Goal: Task Accomplishment & Management: Manage account settings

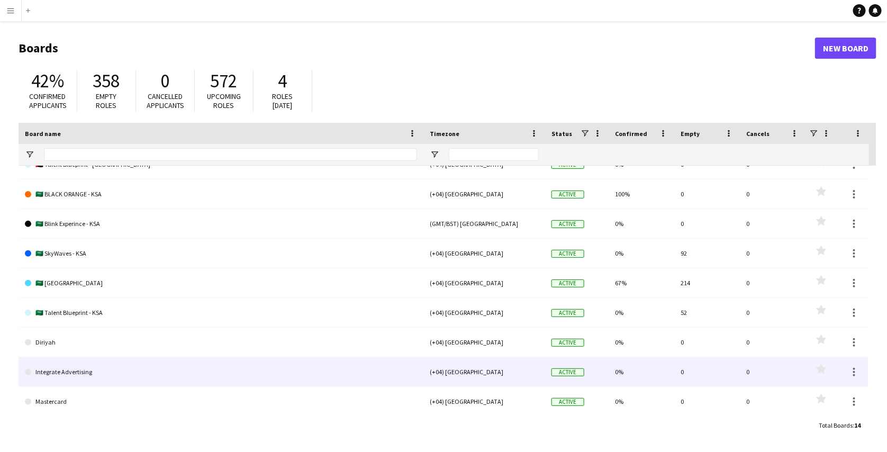
scroll to position [100, 0]
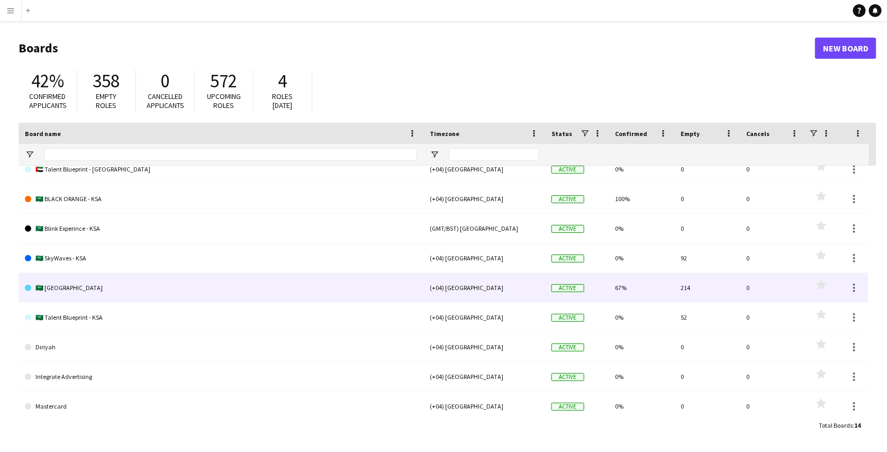
click at [111, 301] on link "🇸🇦 [GEOGRAPHIC_DATA]" at bounding box center [221, 288] width 392 height 30
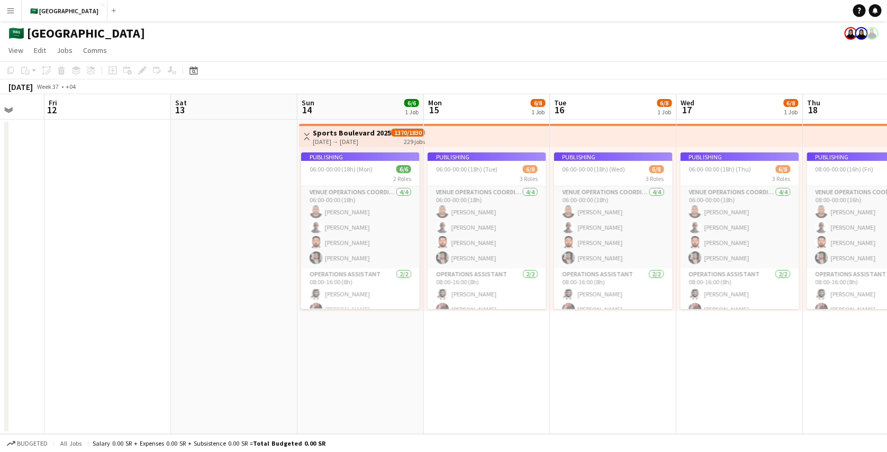
scroll to position [0, 367]
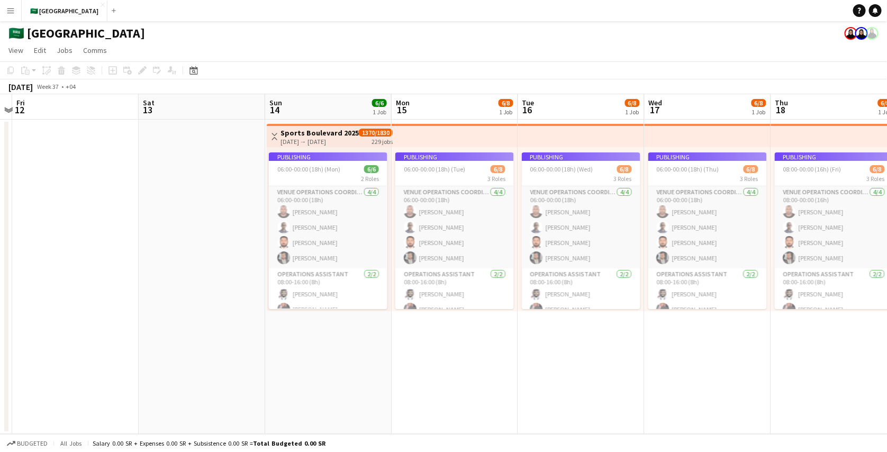
click at [301, 172] on app-job-card "Publishing 06:00-00:00 (18h) (Mon) 6/6 2 Roles VENUE OPERATIONS COORDINATOR 4/4…" at bounding box center [328, 230] width 119 height 157
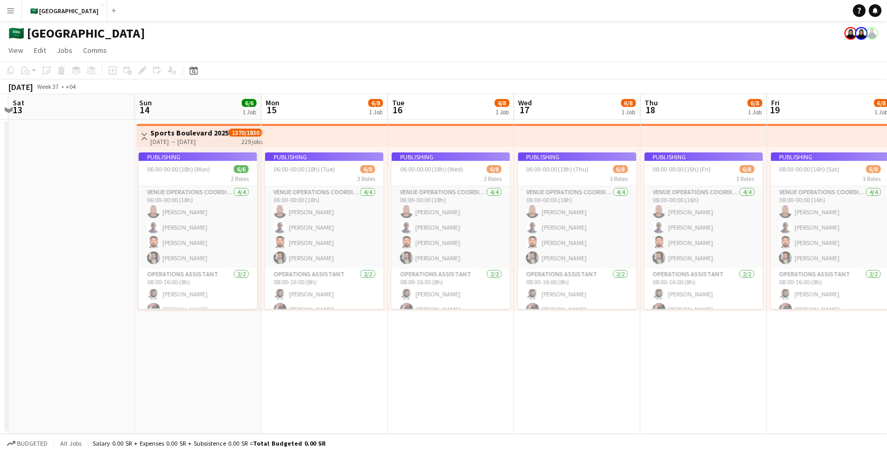
scroll to position [0, 379]
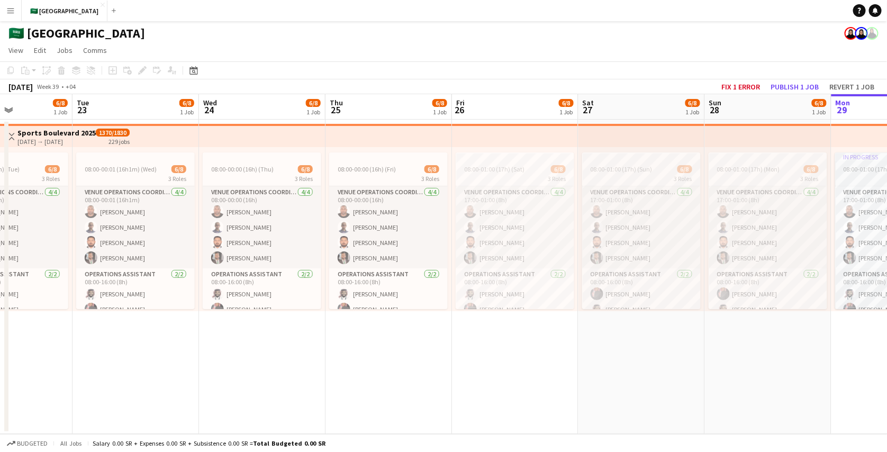
scroll to position [0, 274]
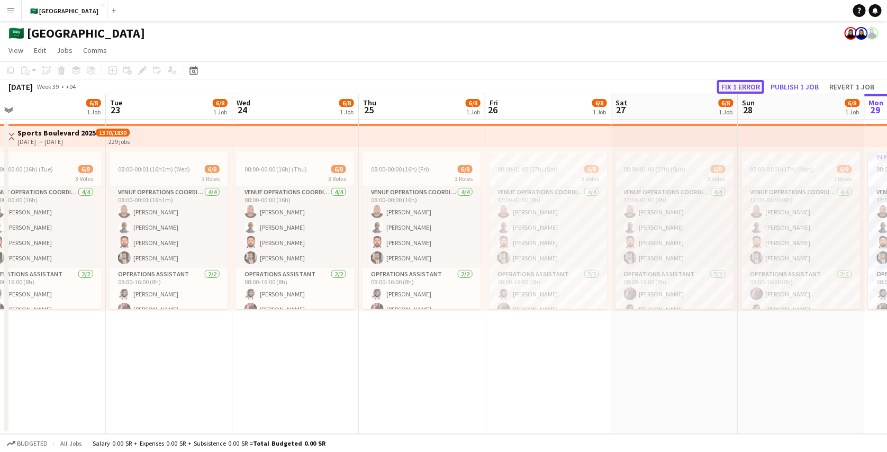
click at [737, 85] on button "Fix 1 error" at bounding box center [740, 87] width 47 height 14
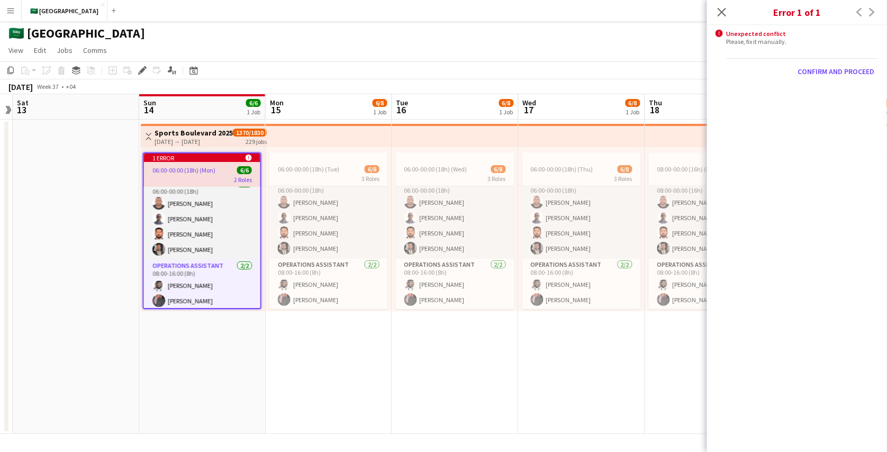
scroll to position [0, 0]
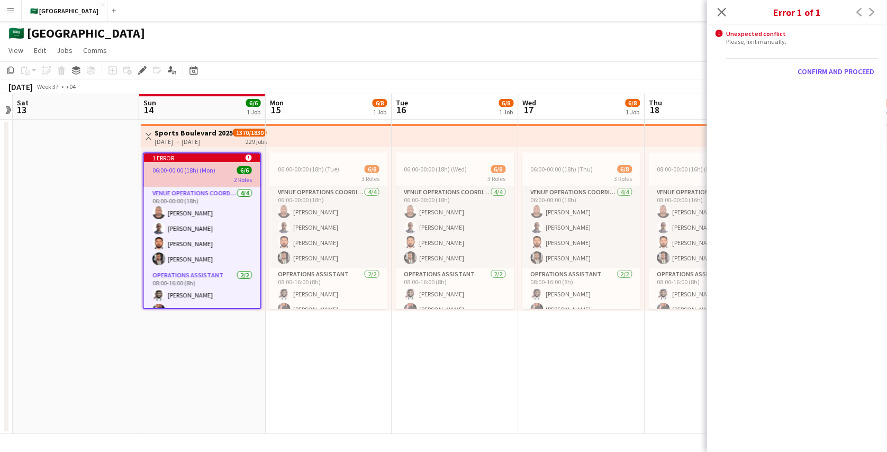
click at [221, 162] on app-job-card "1 error alert-circle 06:00-00:00 (18h) (Mon) 6/6 2 Roles VENUE OPERATIONS COORD…" at bounding box center [202, 230] width 119 height 157
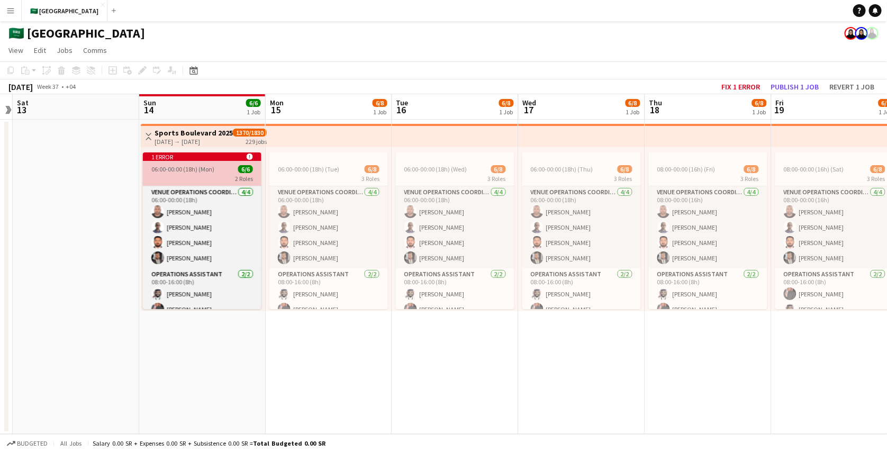
click at [221, 162] on app-job-card "1 error alert-circle 06:00-00:00 (18h) (Mon) 6/6 2 Roles VENUE OPERATIONS COORD…" at bounding box center [202, 230] width 119 height 157
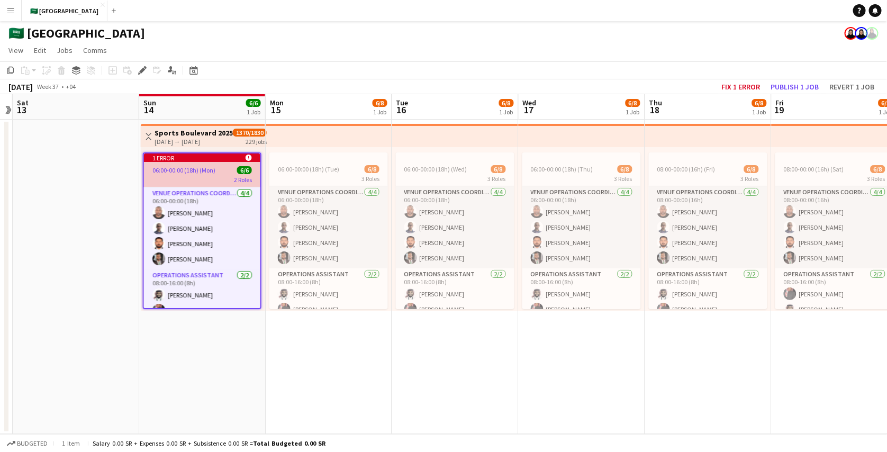
click at [221, 162] on app-job-card "1 error alert-circle 06:00-00:00 (18h) (Mon) 6/6 2 Roles VENUE OPERATIONS COORD…" at bounding box center [202, 230] width 119 height 157
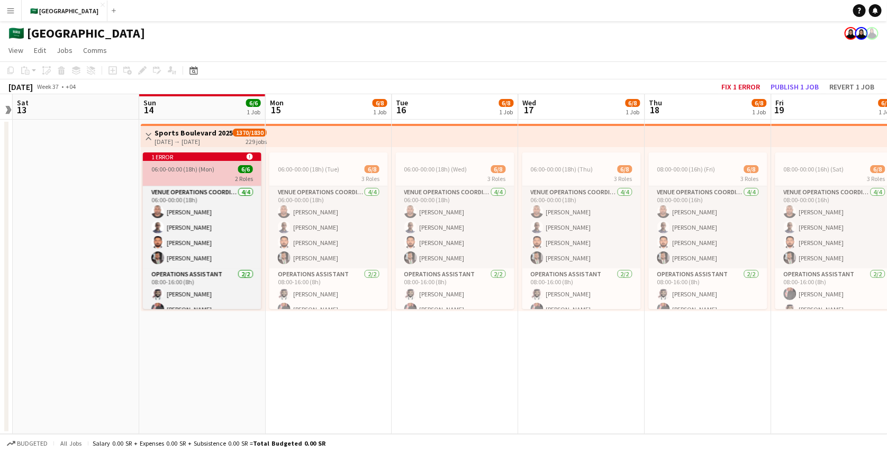
click at [221, 162] on app-job-card "1 error alert-circle 06:00-00:00 (18h) (Mon) 6/6 2 Roles VENUE OPERATIONS COORD…" at bounding box center [202, 230] width 119 height 157
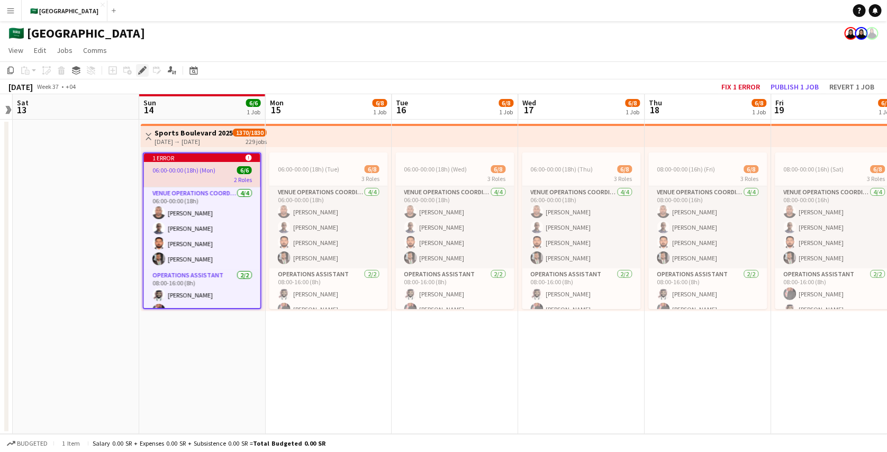
click at [142, 66] on div "Edit" at bounding box center [142, 70] width 13 height 13
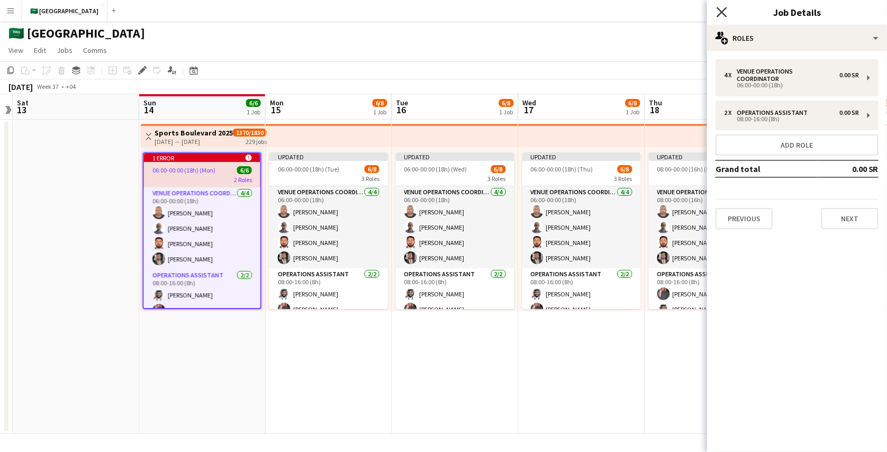
click at [726, 12] on icon "Close pop-in" at bounding box center [722, 12] width 10 height 10
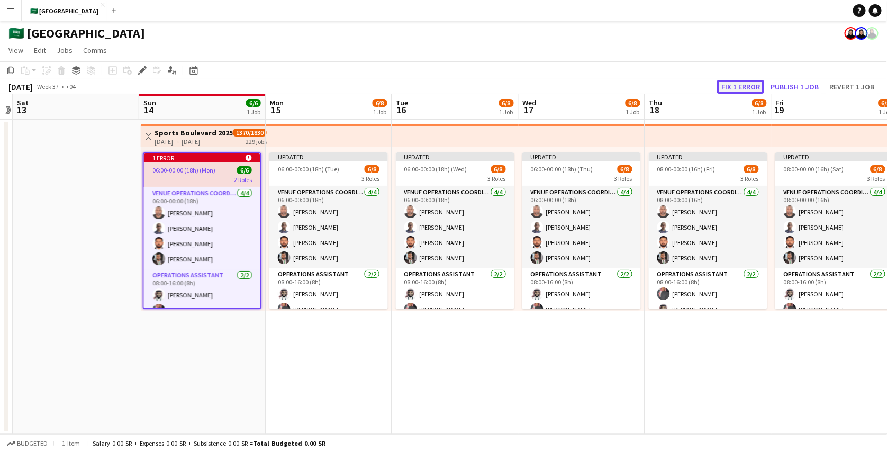
click at [750, 84] on button "Fix 1 error" at bounding box center [740, 87] width 47 height 14
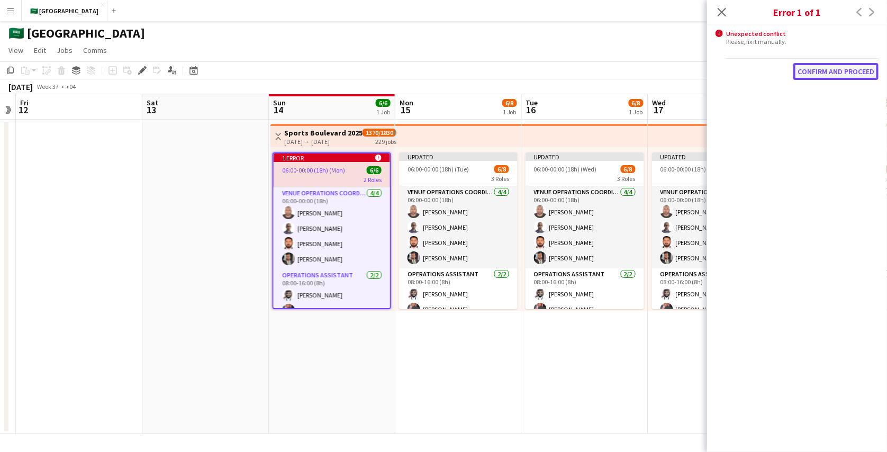
click at [818, 71] on button "Confirm and proceed" at bounding box center [836, 71] width 85 height 17
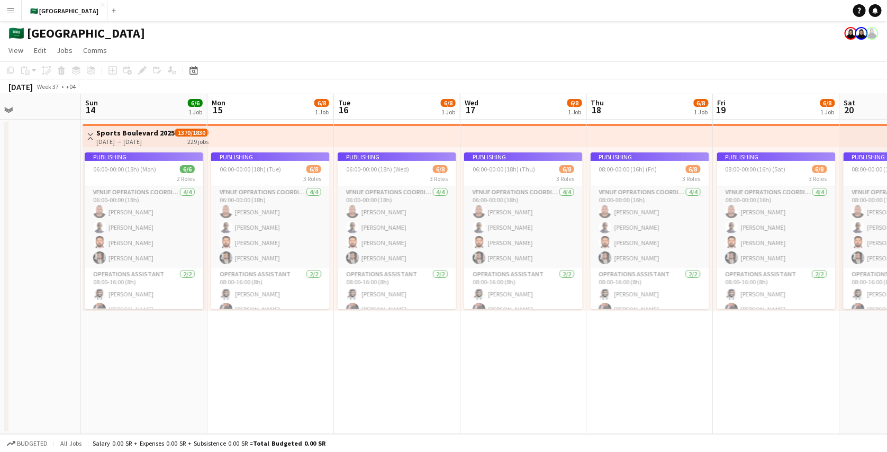
scroll to position [0, 298]
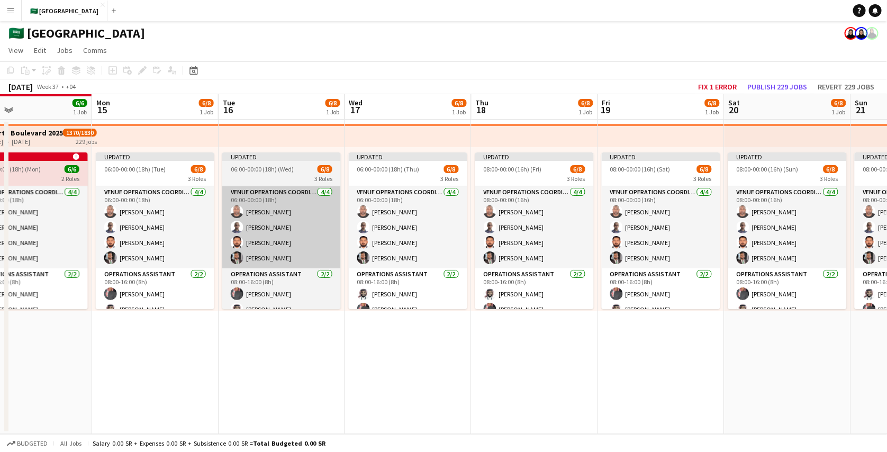
scroll to position [0, 544]
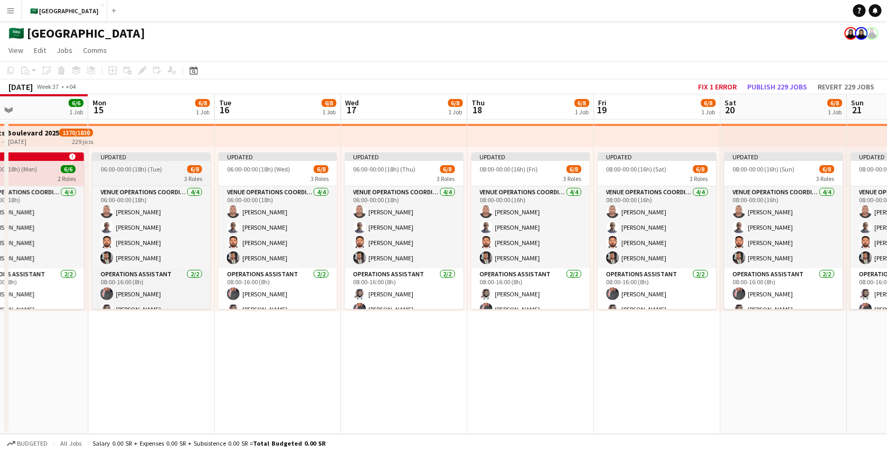
click at [151, 172] on span "06:00-00:00 (18h) (Tue)" at bounding box center [131, 169] width 61 height 8
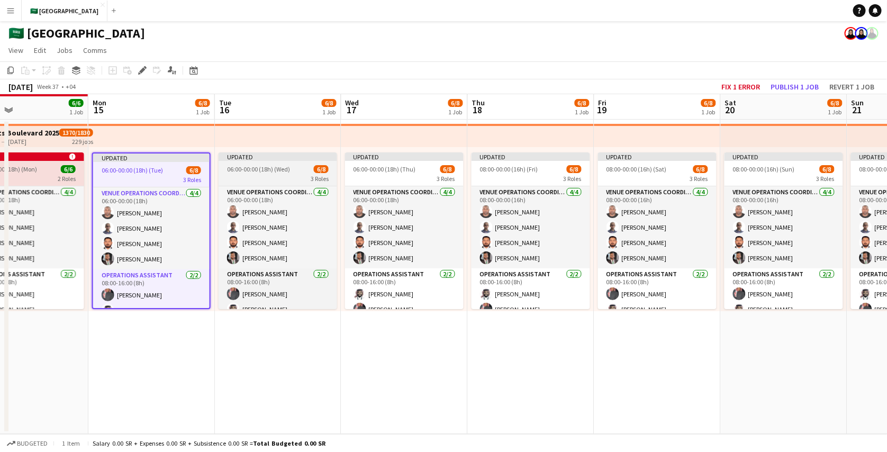
click at [246, 165] on span "06:00-00:00 (18h) (Wed)" at bounding box center [258, 169] width 63 height 8
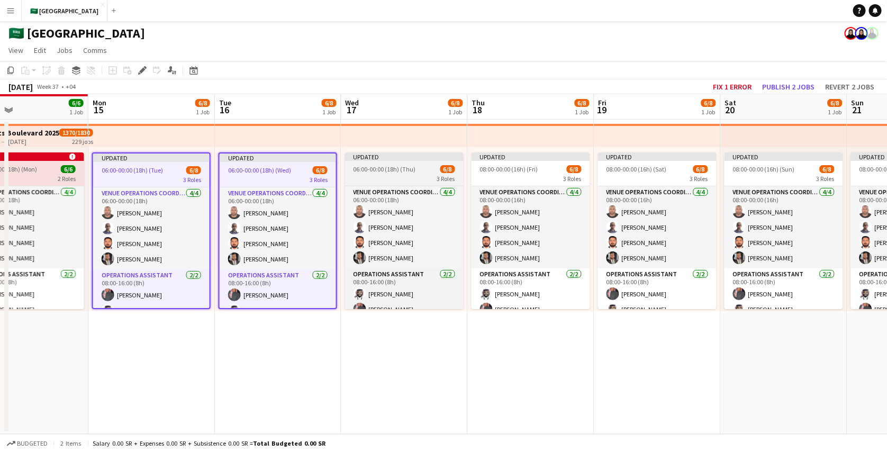
click at [376, 159] on div "Updated" at bounding box center [404, 156] width 119 height 8
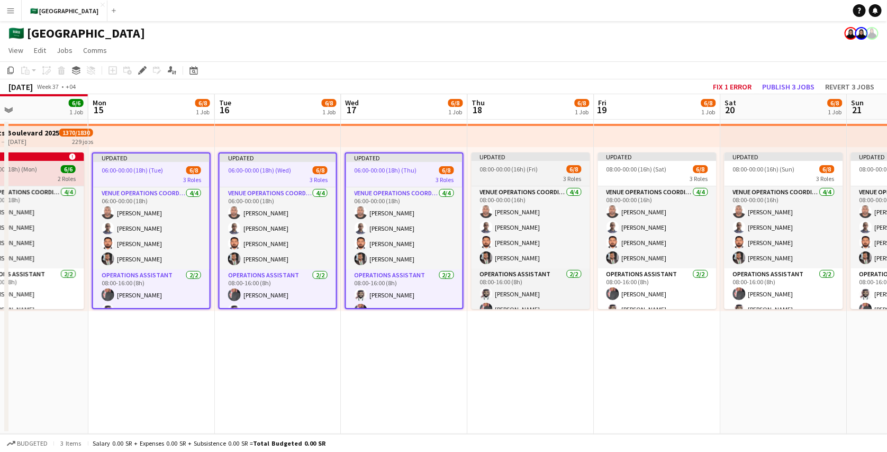
click at [514, 159] on div "Updated" at bounding box center [531, 156] width 119 height 8
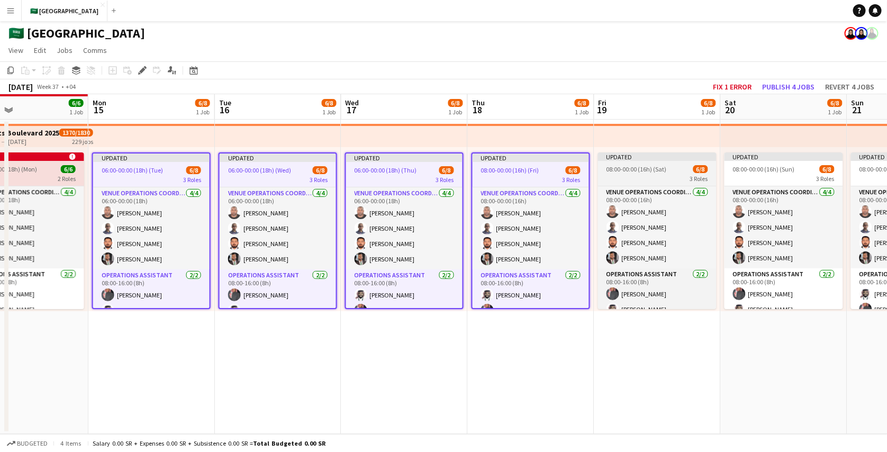
click at [632, 161] on app-job-card "Updated 08:00-00:00 (16h) (Sat) 6/8 3 Roles VENUE OPERATIONS COORDINATOR 4/4 08…" at bounding box center [657, 230] width 119 height 157
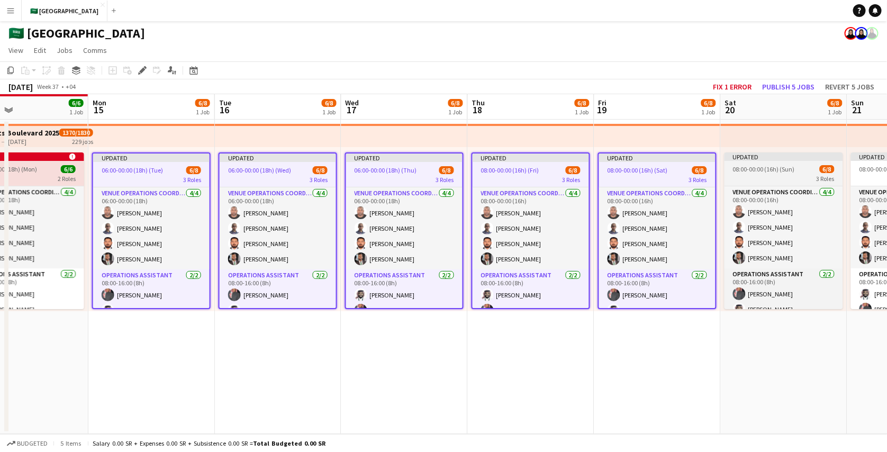
click at [762, 164] on app-job-card "Updated 08:00-00:00 (16h) (Sun) 6/8 3 Roles VENUE OPERATIONS COORDINATOR 4/4 08…" at bounding box center [784, 230] width 119 height 157
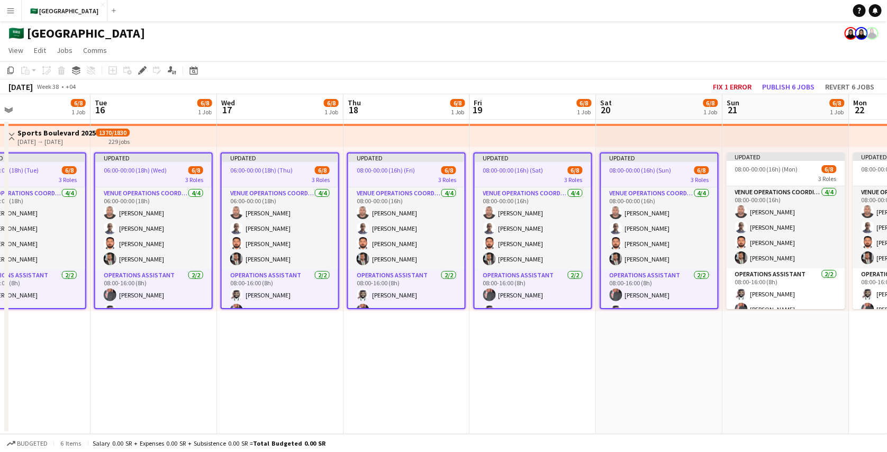
scroll to position [0, 432]
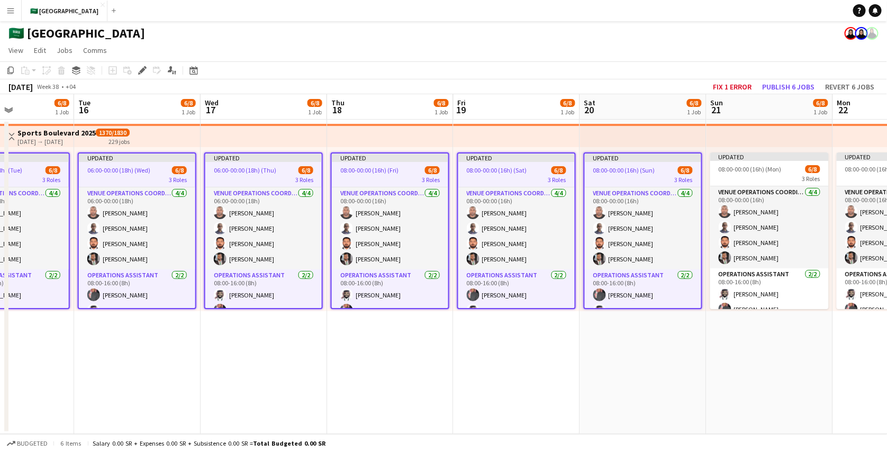
click at [755, 164] on app-job-card "Updated 08:00-00:00 (16h) (Mon) 6/8 3 Roles VENUE OPERATIONS COORDINATOR 4/4 08…" at bounding box center [770, 230] width 119 height 157
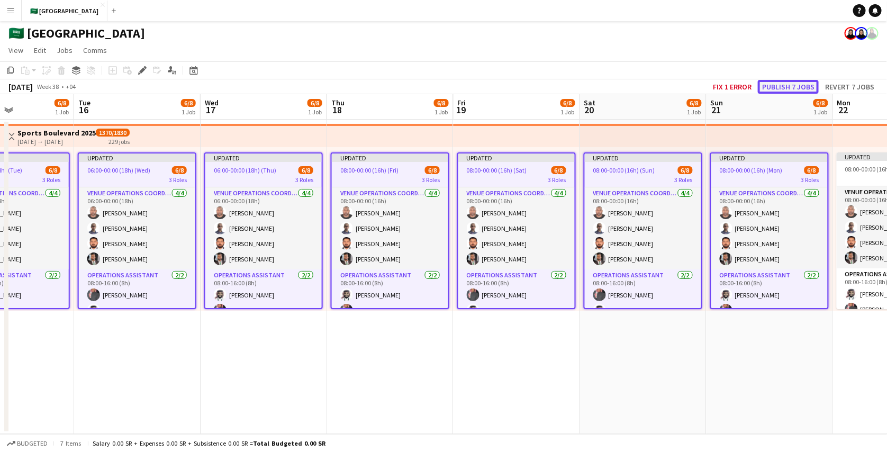
click at [791, 86] on button "Publish 7 jobs" at bounding box center [788, 87] width 61 height 14
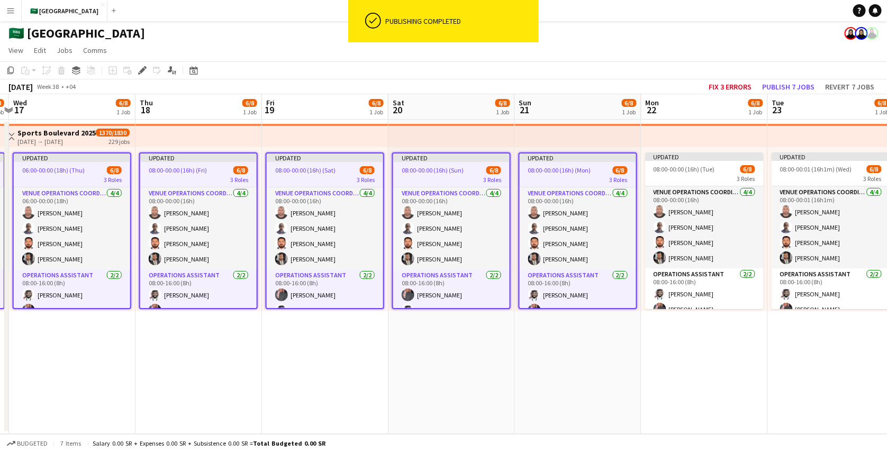
scroll to position [0, 382]
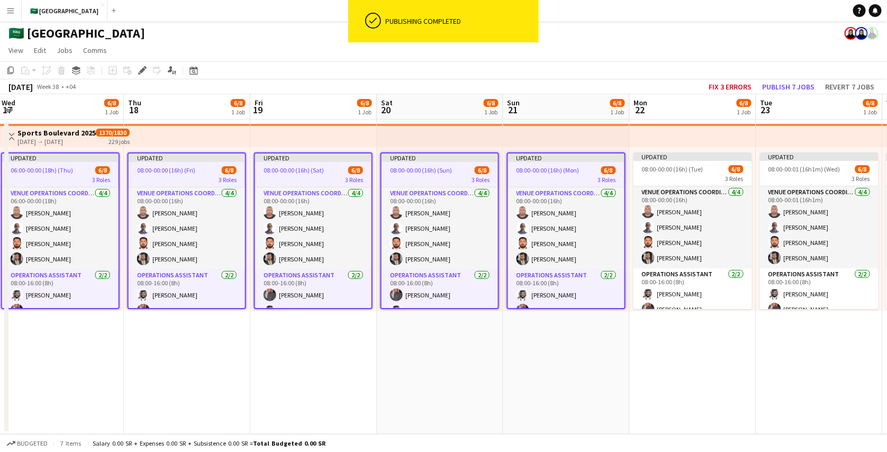
click at [653, 376] on app-date-cell "Updated 08:00-00:00 (16h) (Tue) 6/8 3 Roles VENUE OPERATIONS COORDINATOR 4/4 08…" at bounding box center [693, 277] width 127 height 315
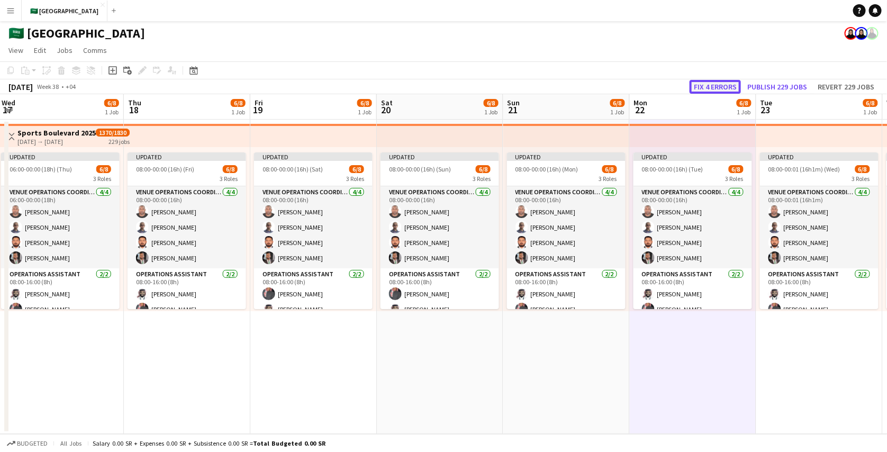
click at [709, 86] on button "Fix 4 errors" at bounding box center [715, 87] width 51 height 14
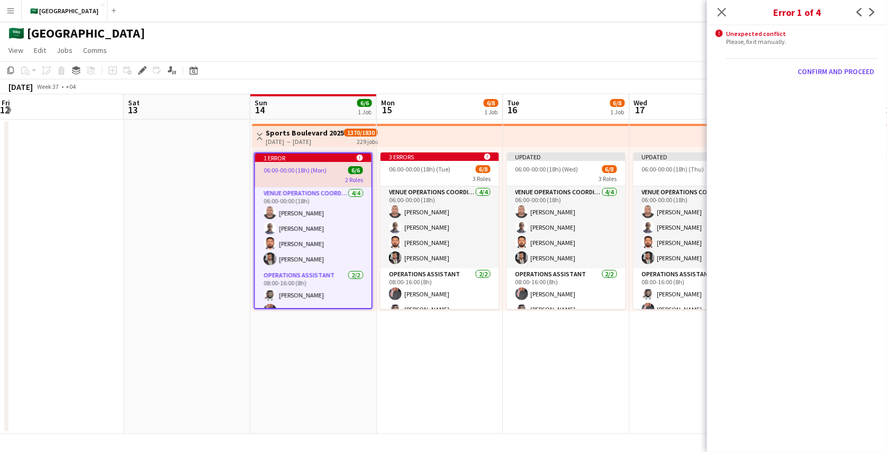
scroll to position [0, 364]
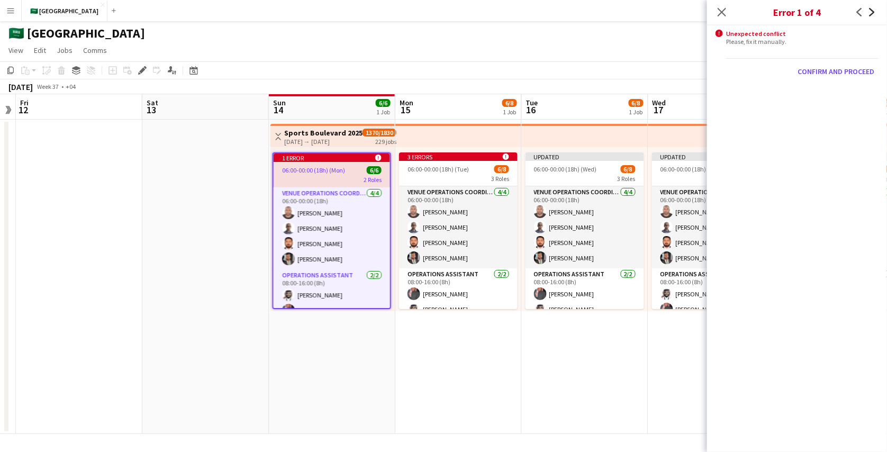
click at [876, 10] on icon "Next" at bounding box center [872, 12] width 8 height 8
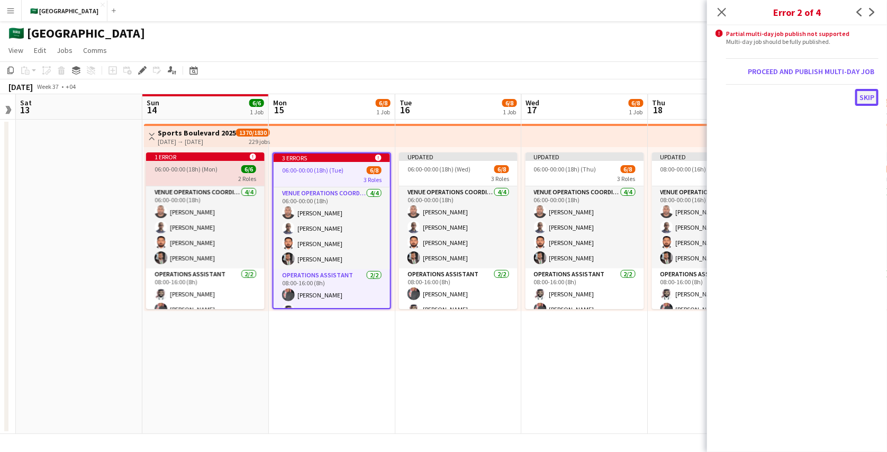
click at [864, 96] on button "Skip" at bounding box center [867, 97] width 23 height 17
click at [864, 96] on body "Menu Boards Boards Boards All jobs Status Workforce Workforce My Workforce Recr…" at bounding box center [443, 226] width 887 height 452
click at [856, 72] on button "Proceed and publish multi-day job" at bounding box center [811, 71] width 135 height 17
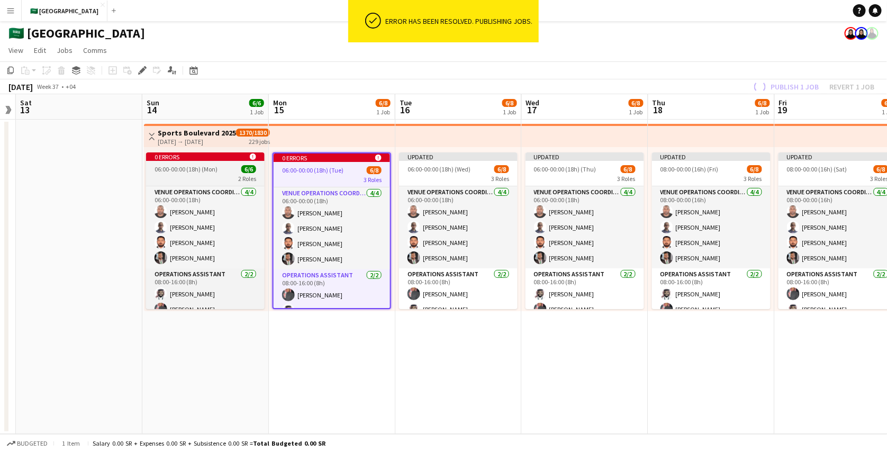
click at [199, 166] on span "06:00-00:00 (18h) (Mon)" at bounding box center [186, 169] width 63 height 8
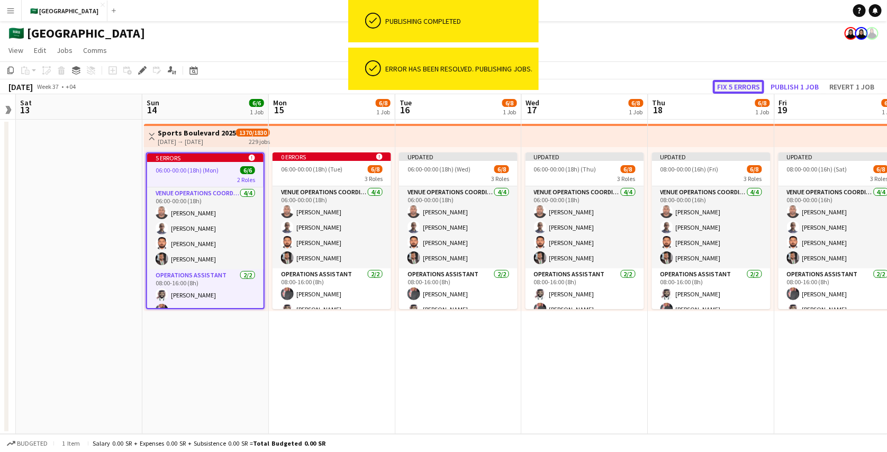
click at [742, 86] on button "Fix 5 errors" at bounding box center [738, 87] width 51 height 14
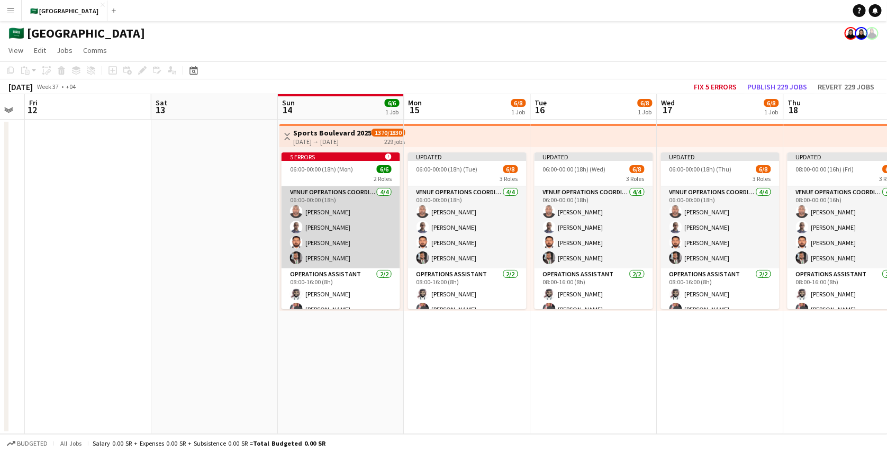
scroll to position [0, 490]
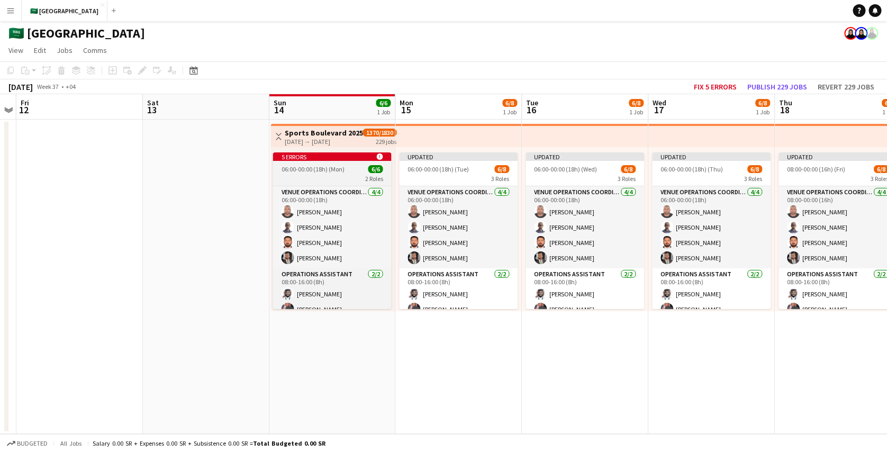
click at [337, 175] on div "2 Roles" at bounding box center [332, 178] width 119 height 8
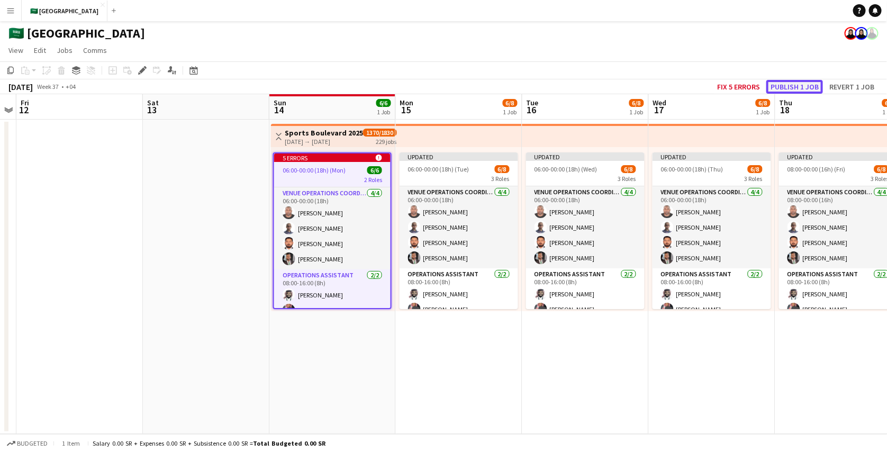
click at [791, 83] on button "Publish 1 job" at bounding box center [795, 87] width 57 height 14
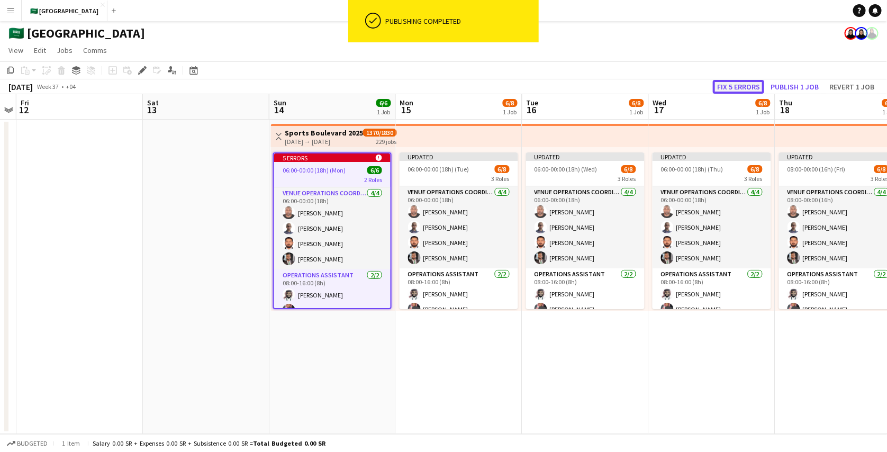
click at [753, 85] on button "Fix 5 errors" at bounding box center [738, 87] width 51 height 14
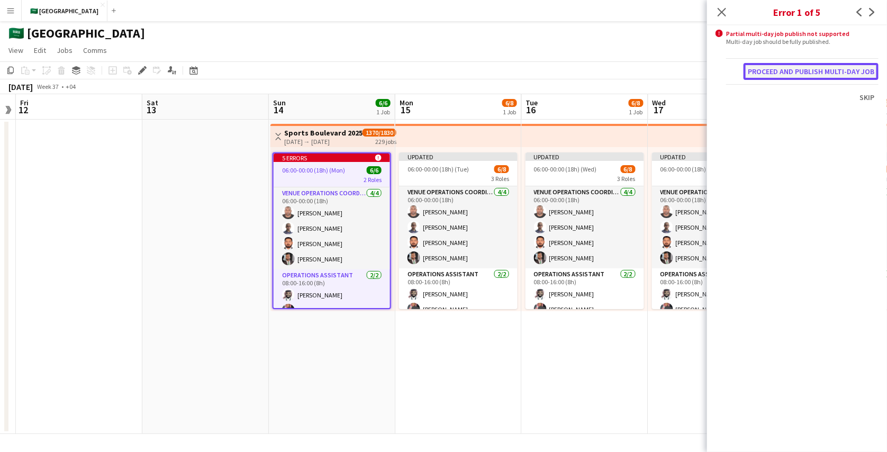
click at [830, 70] on button "Proceed and publish multi-day job" at bounding box center [811, 71] width 135 height 17
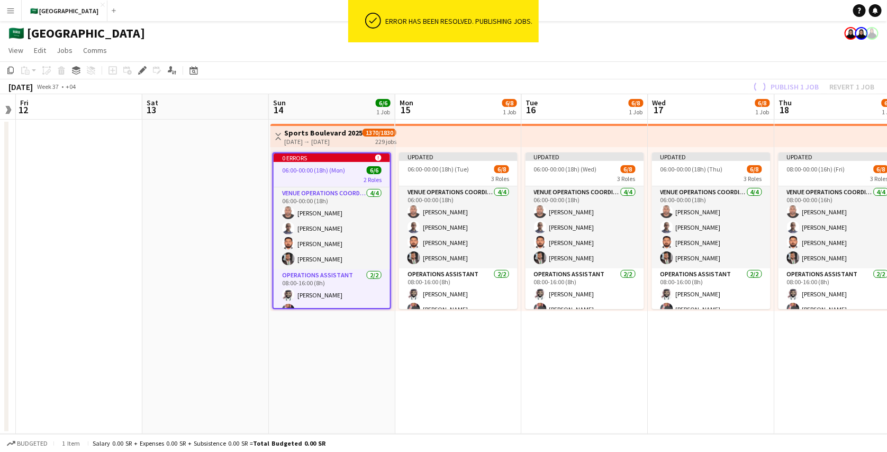
click at [312, 164] on app-job-card "0 errors alert-circle 06:00-00:00 (18h) (Mon) 6/6 2 Roles VENUE OPERATIONS COOR…" at bounding box center [332, 230] width 119 height 157
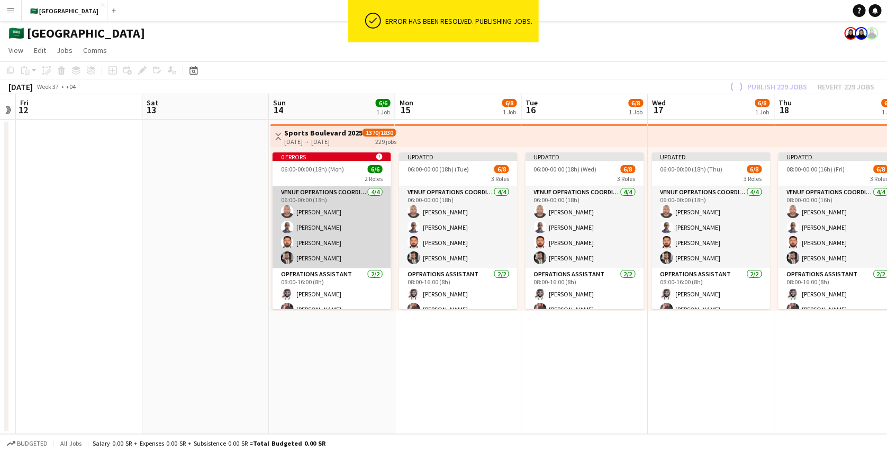
click at [311, 190] on app-card-role "VENUE OPERATIONS COORDINATOR 4/4 06:00-00:00 (18h) Yousif Haroun Abubaker Babat…" at bounding box center [332, 227] width 119 height 82
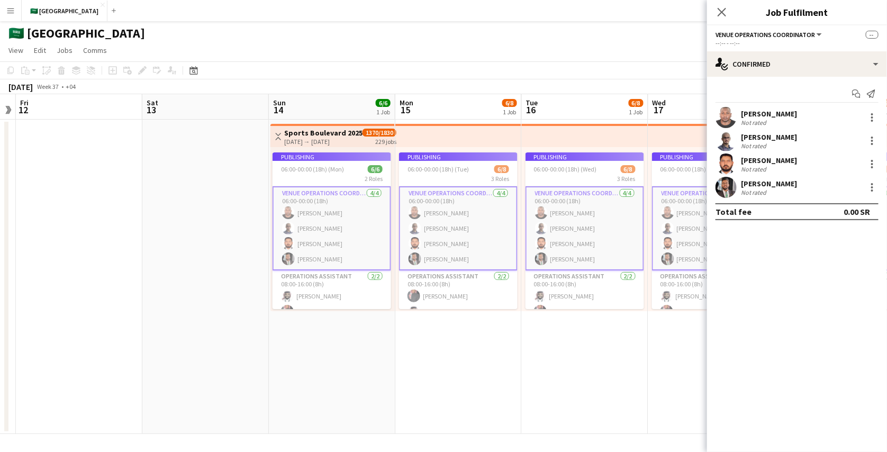
click at [329, 136] on h3 "Sports Boulevard 2025" at bounding box center [323, 133] width 78 height 10
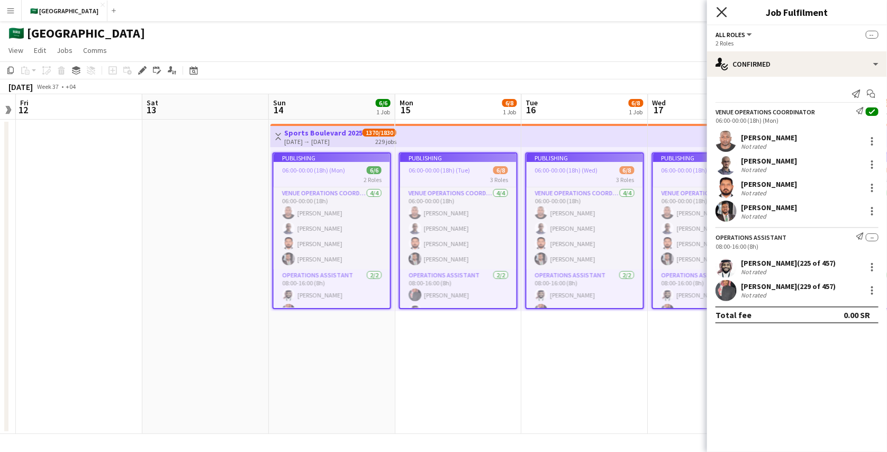
click at [726, 8] on icon at bounding box center [722, 12] width 10 height 10
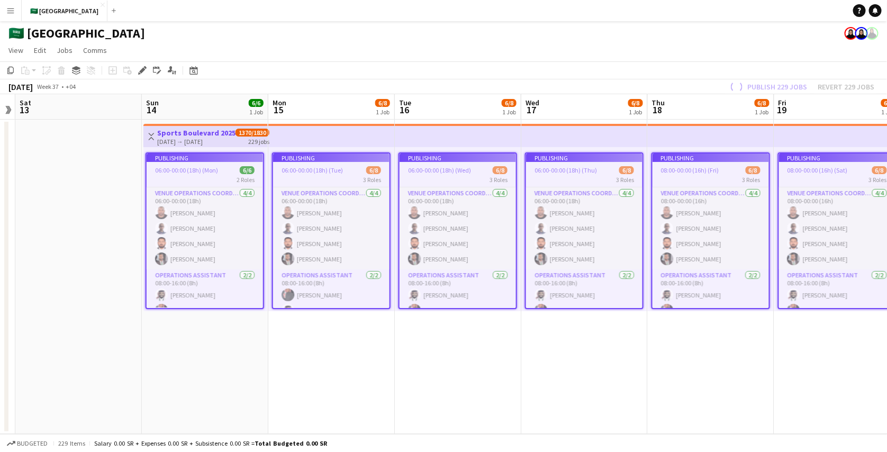
scroll to position [0, 237]
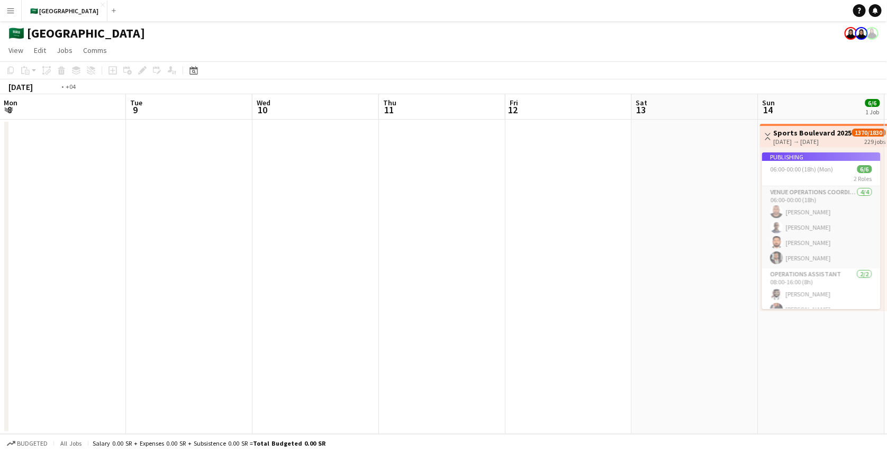
scroll to position [0, 316]
